Goal: Transaction & Acquisition: Purchase product/service

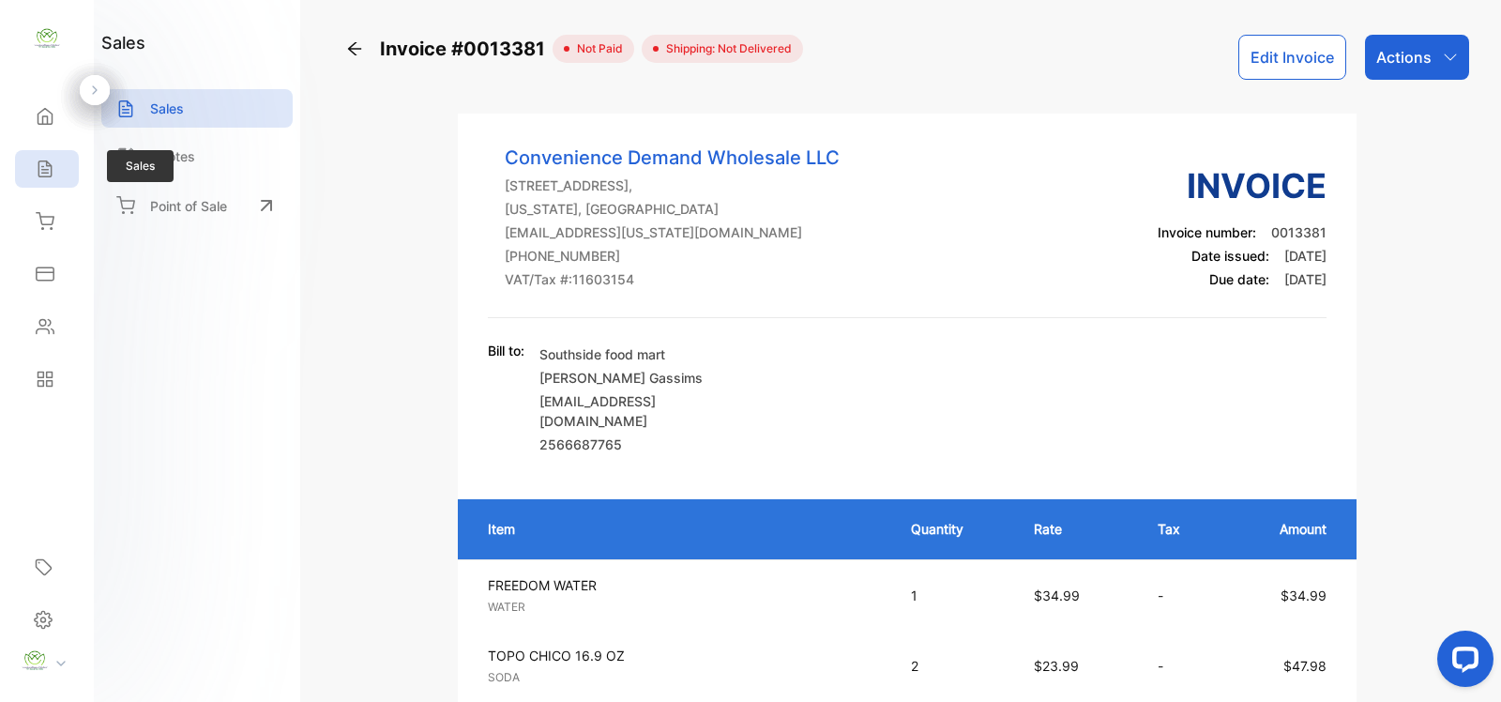
click at [36, 160] on icon at bounding box center [45, 169] width 19 height 19
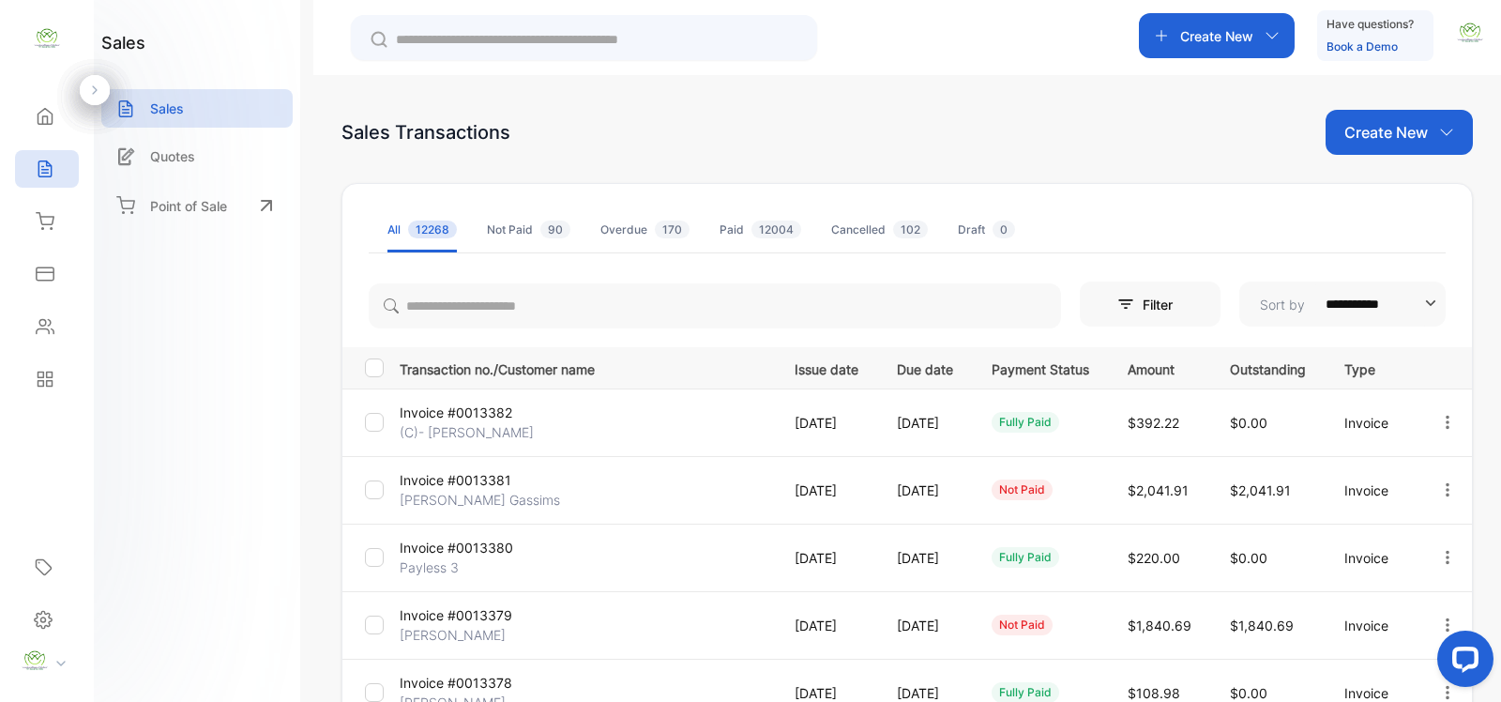
click at [1446, 428] on icon "button" at bounding box center [1447, 422] width 17 height 17
click at [1409, 525] on div "Print" at bounding box center [1389, 529] width 190 height 38
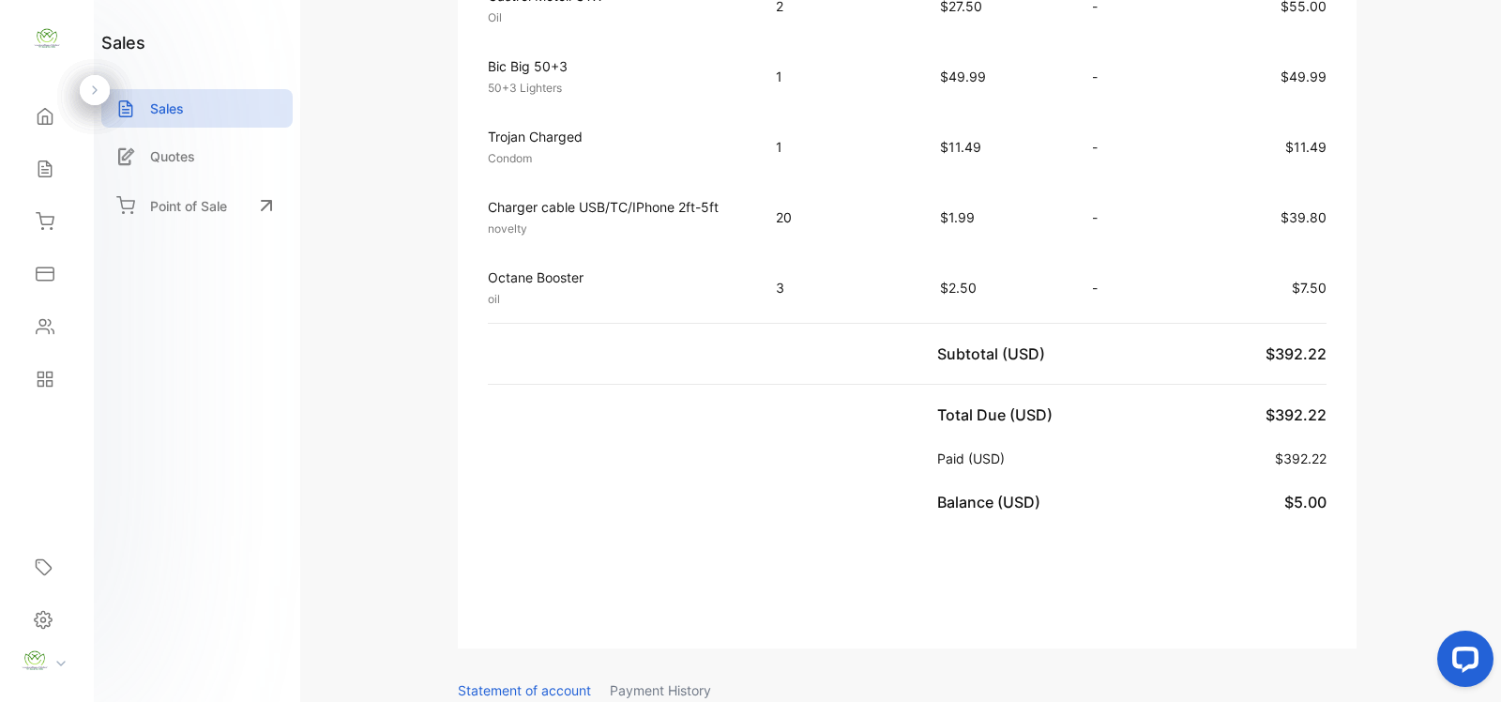
scroll to position [821, 0]
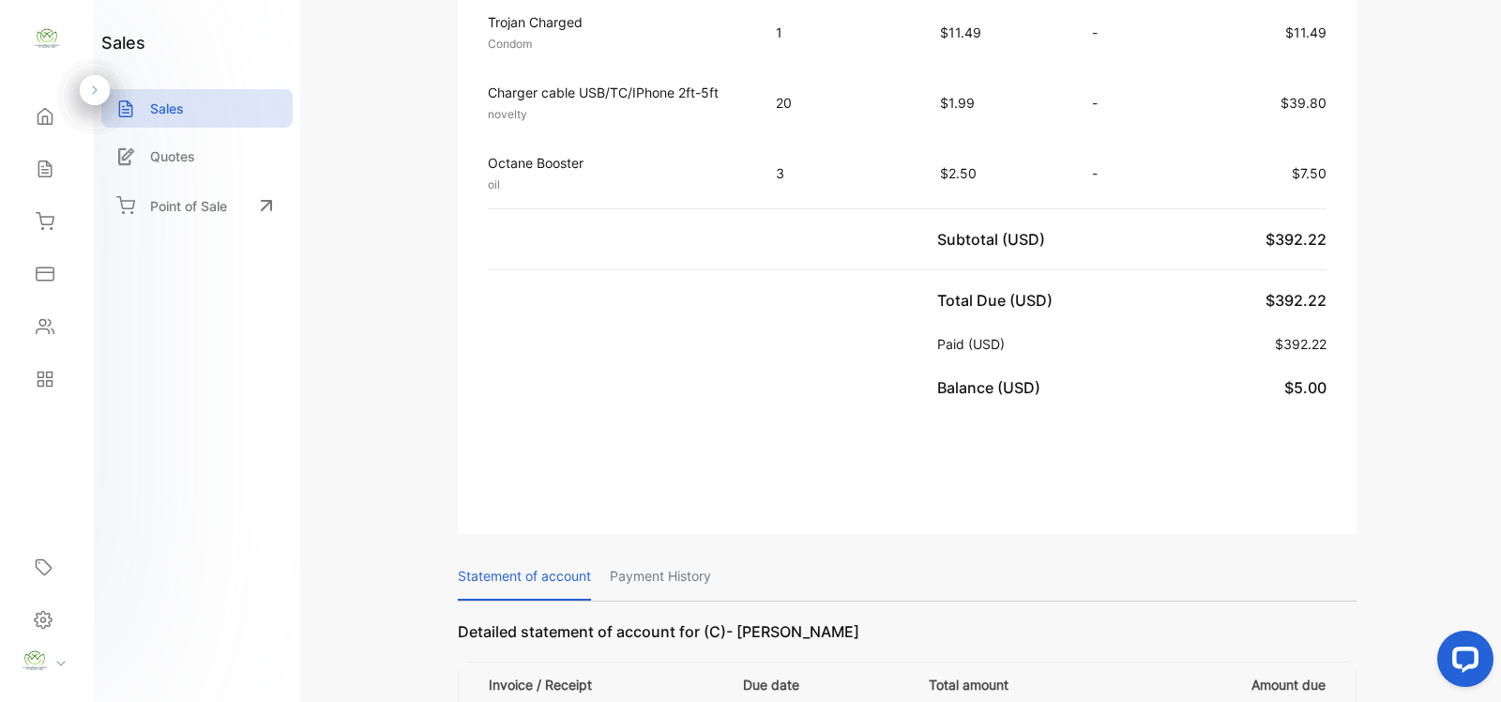
click at [31, 162] on div "Sales" at bounding box center [42, 169] width 24 height 19
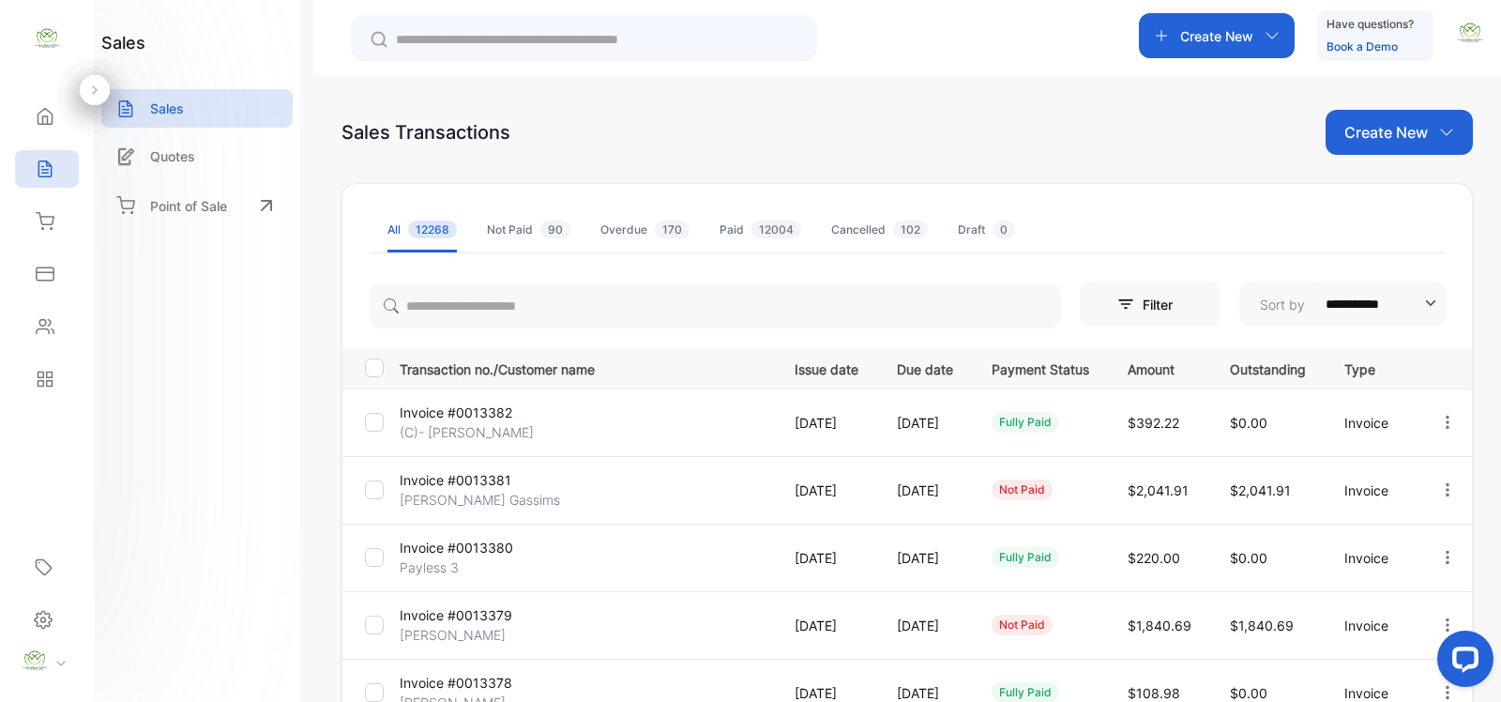
click at [1439, 485] on icon "button" at bounding box center [1447, 489] width 17 height 17
click at [1371, 542] on span "View / Edit Invoice" at bounding box center [1401, 543] width 133 height 23
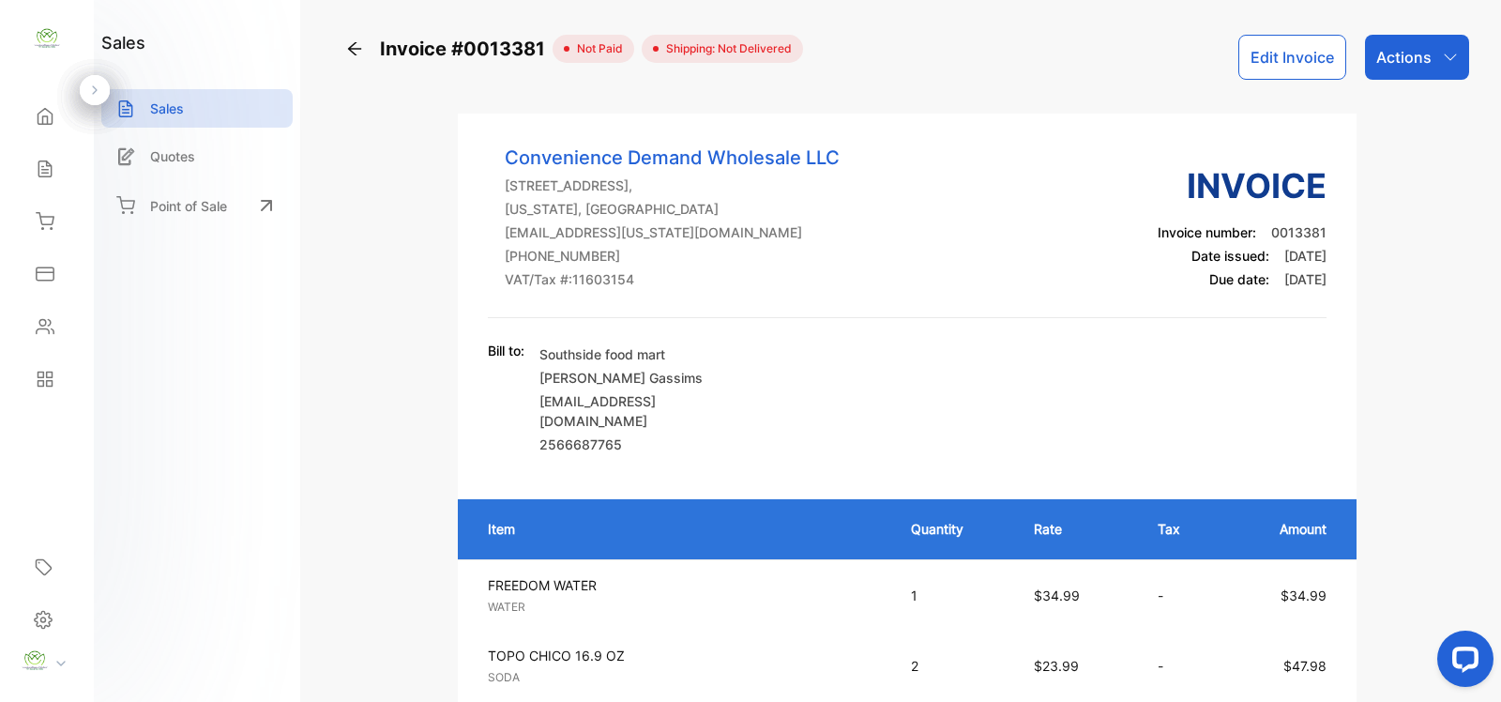
click at [235, 122] on div "Sales" at bounding box center [196, 108] width 191 height 38
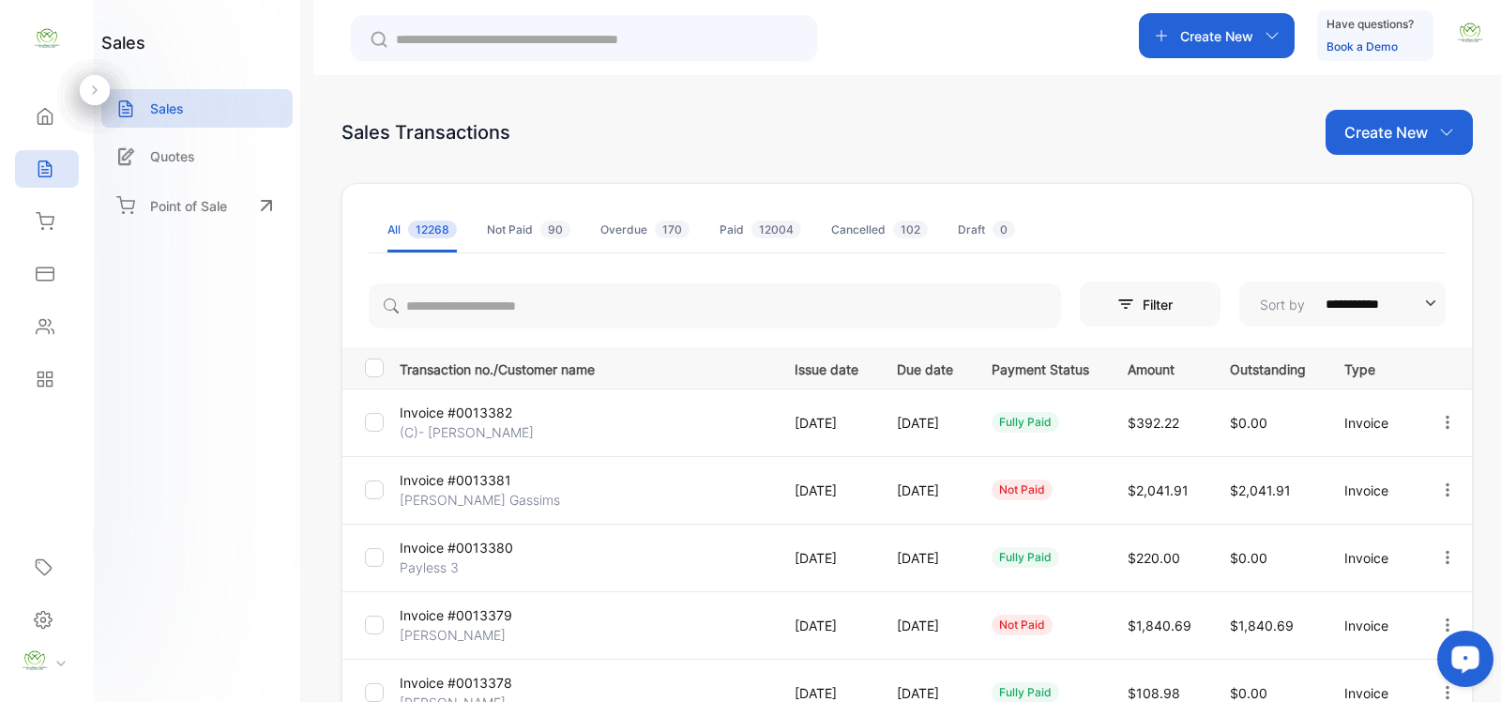
scroll to position [273, 0]
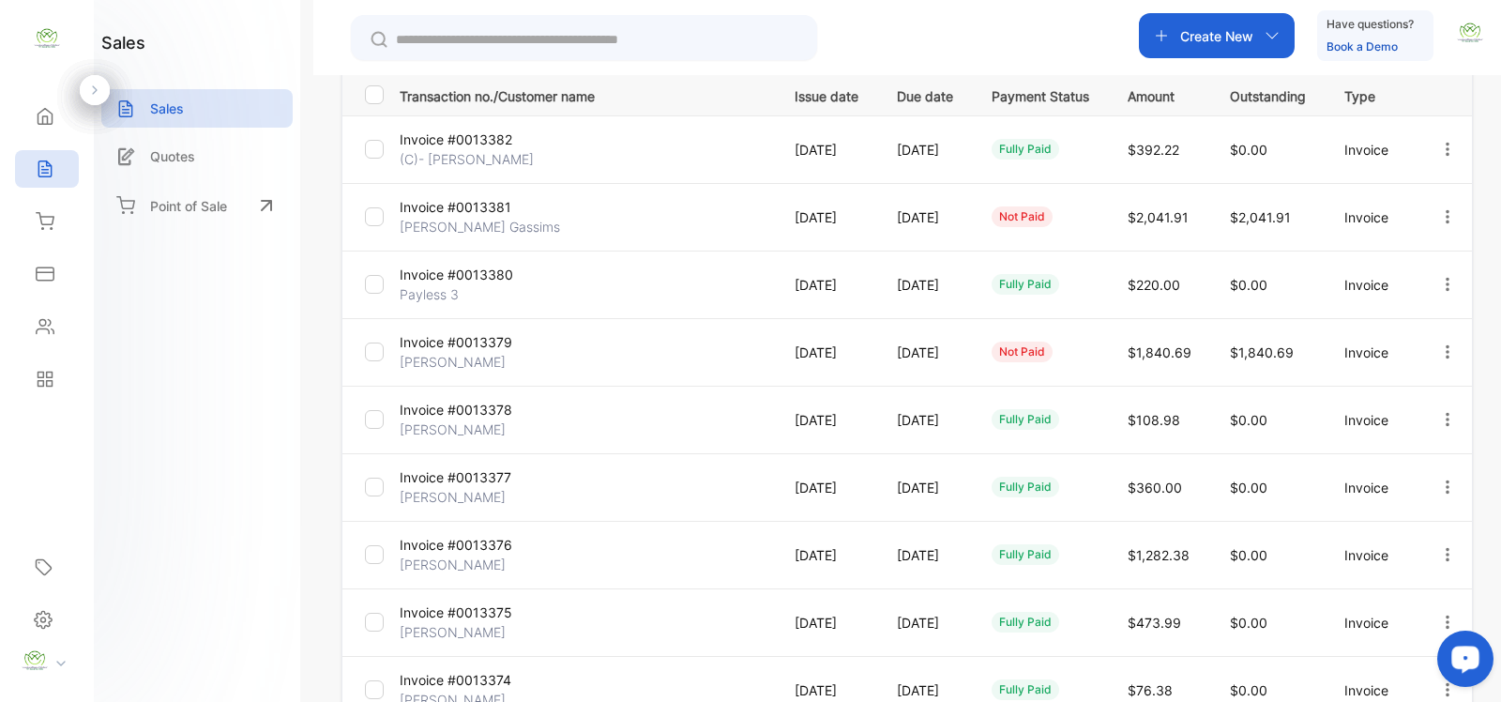
click at [1439, 212] on icon "button" at bounding box center [1447, 216] width 17 height 17
click at [1368, 312] on span "Record payment" at bounding box center [1393, 323] width 117 height 23
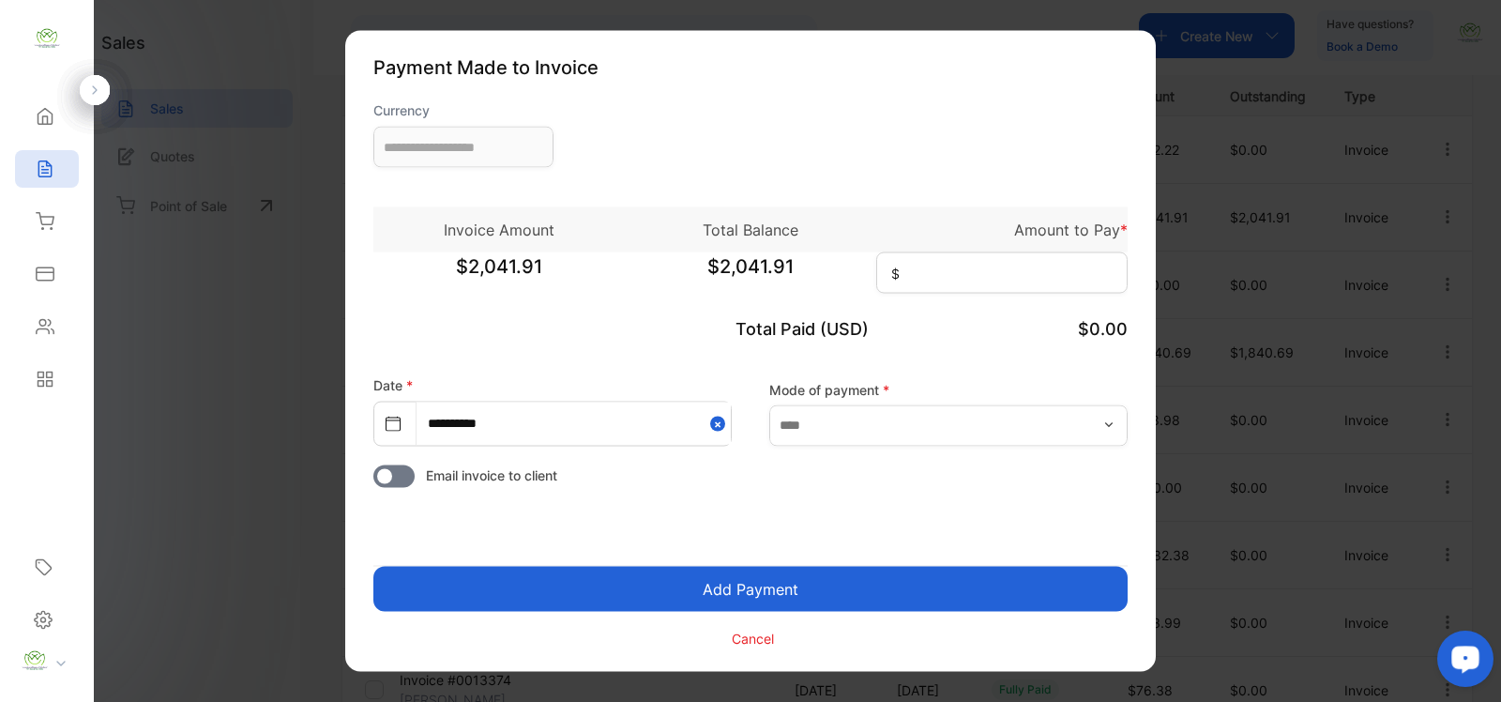
type input "**********"
click at [938, 274] on input at bounding box center [1001, 272] width 251 height 41
type input "********"
click at [1068, 443] on input "text" at bounding box center [948, 424] width 358 height 41
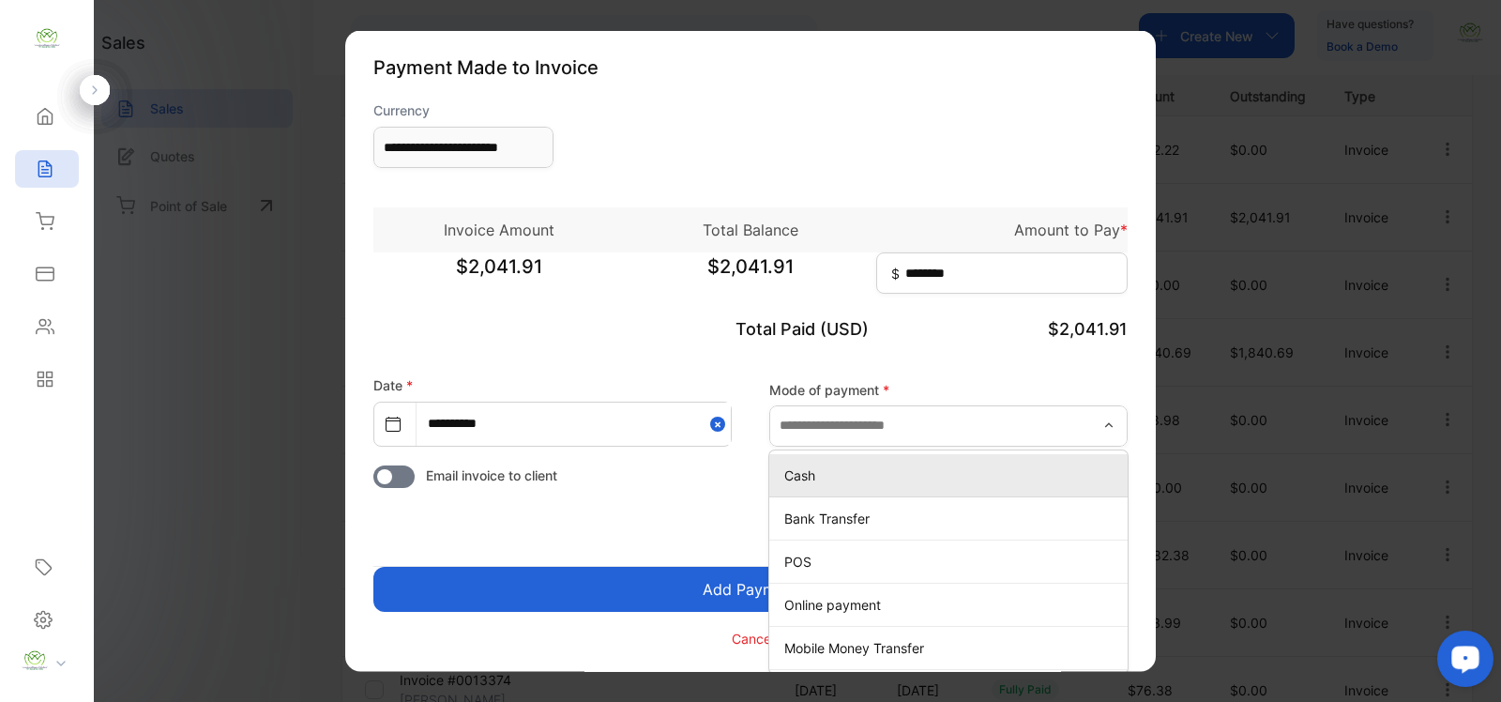
click at [793, 469] on p "Cash" at bounding box center [952, 474] width 336 height 20
type input "****"
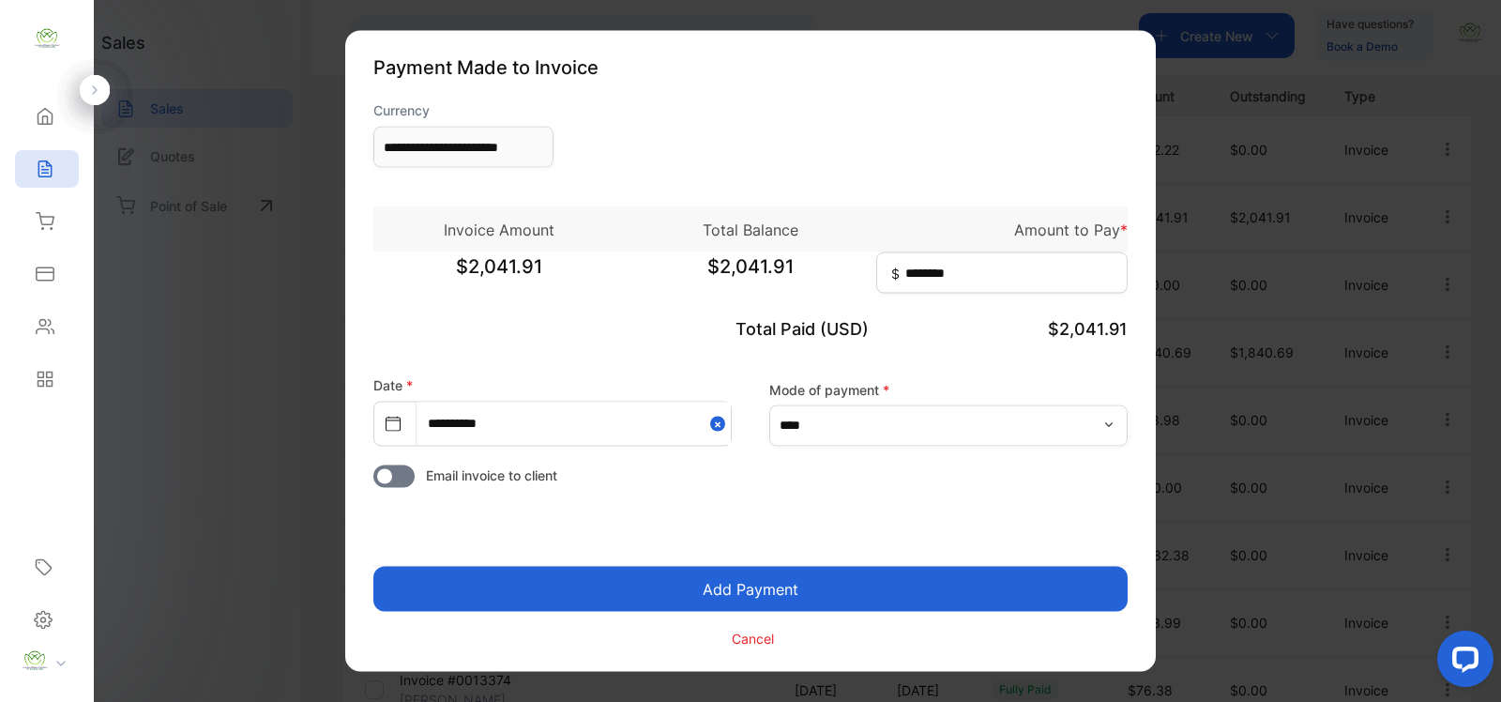
click at [779, 574] on button "Add Payment" at bounding box center [750, 589] width 754 height 45
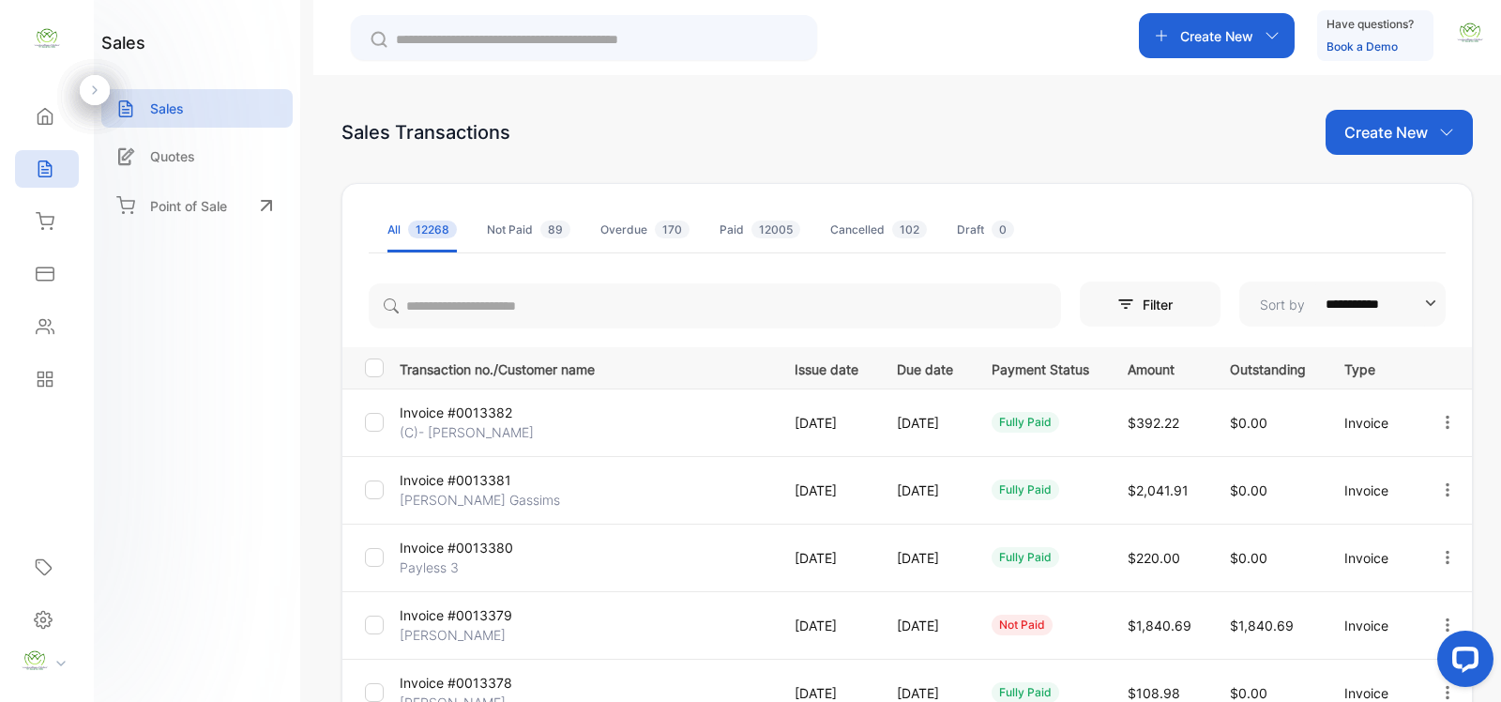
click at [1250, 150] on div "Sales Transactions Create New" at bounding box center [908, 132] width 1132 height 45
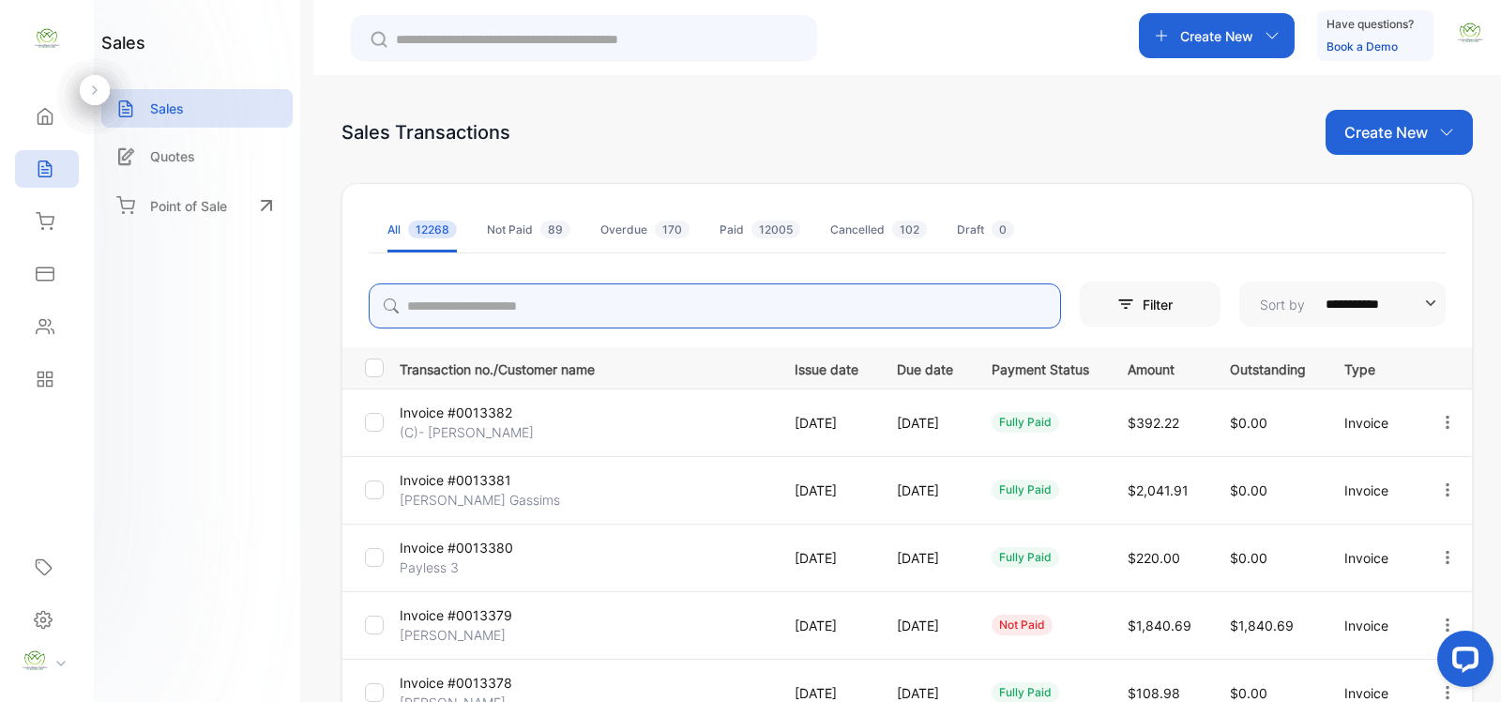
click at [545, 315] on input "search" at bounding box center [715, 305] width 692 height 45
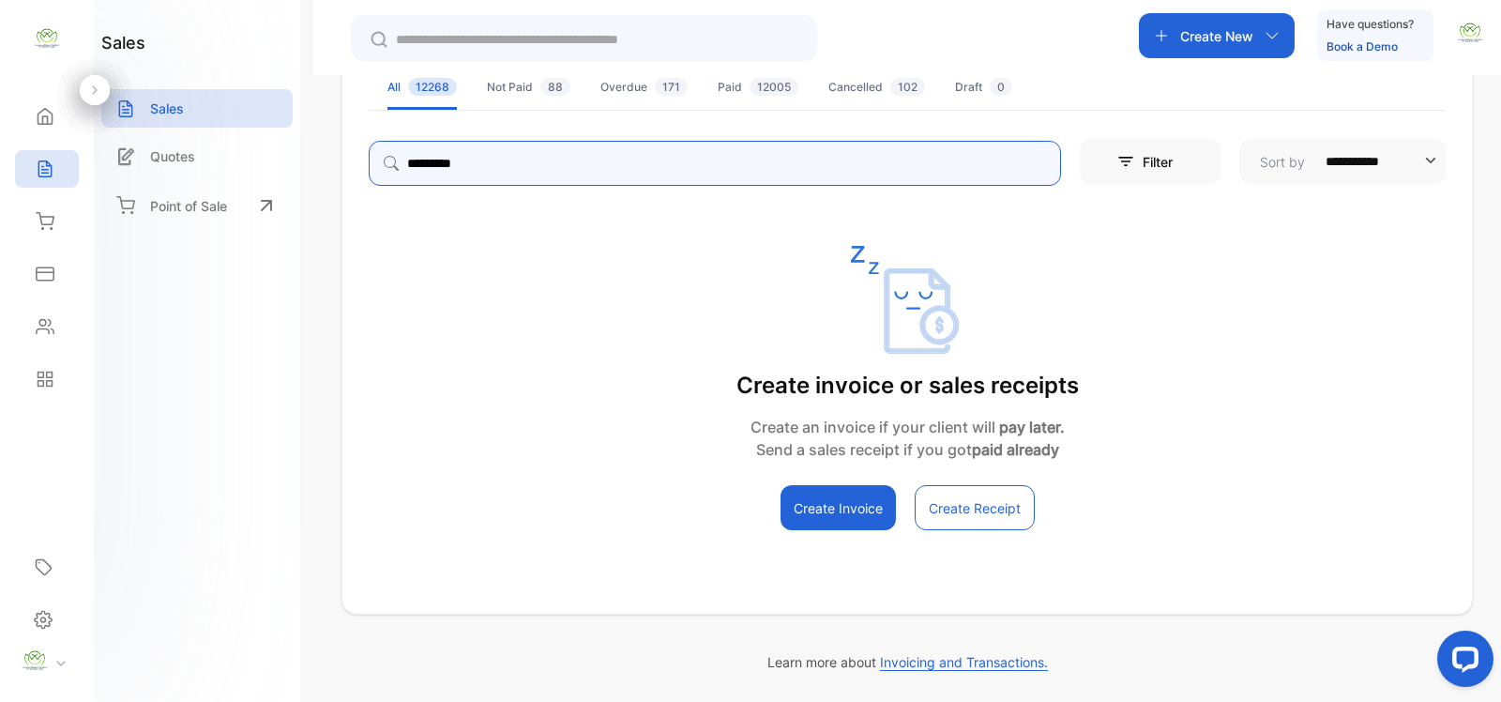
scroll to position [143, 0]
type input "**********"
